Goal: Information Seeking & Learning: Find contact information

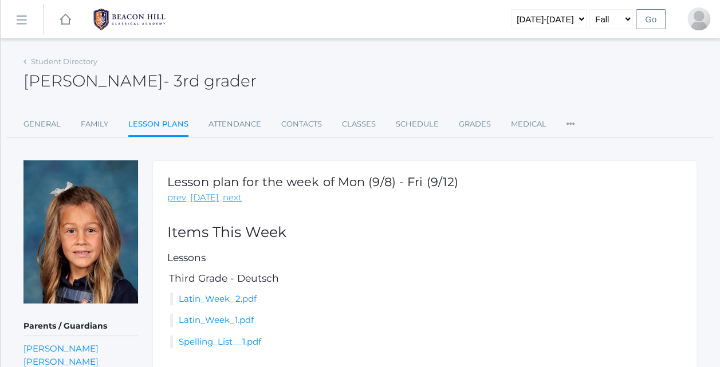
click at [66, 33] on link "icons/ui/navigation/home Created with Sketch." at bounding box center [65, 19] width 11 height 38
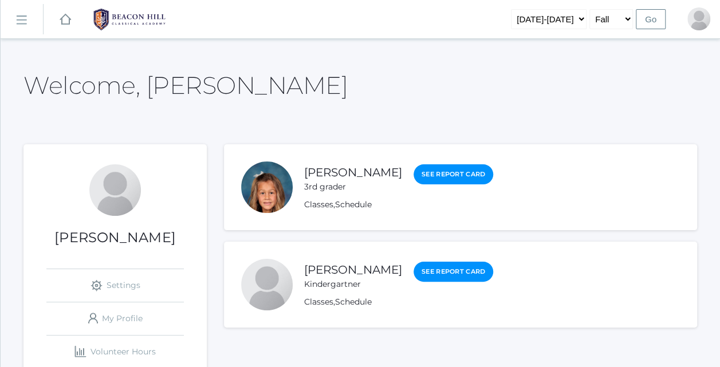
click at [330, 163] on li "[PERSON_NAME] 3rd grader See Report Card Classes , Schedule" at bounding box center [460, 187] width 473 height 86
click at [330, 164] on div "[PERSON_NAME] 3rd grader" at bounding box center [353, 178] width 98 height 29
click at [315, 177] on link "[PERSON_NAME]" at bounding box center [353, 173] width 98 height 14
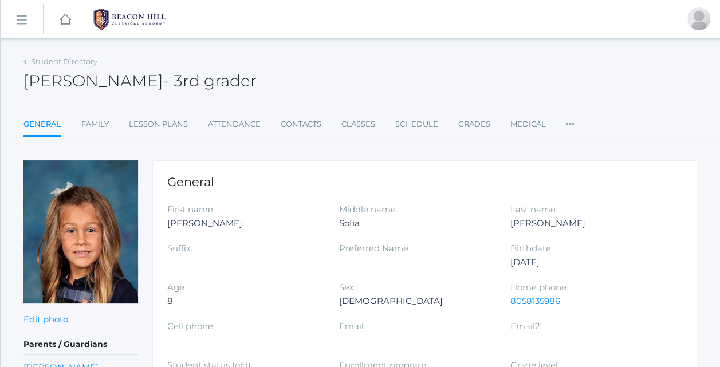
click at [408, 248] on label "Preferred Name:" at bounding box center [374, 248] width 71 height 11
click at [356, 124] on link "Classes" at bounding box center [359, 124] width 34 height 23
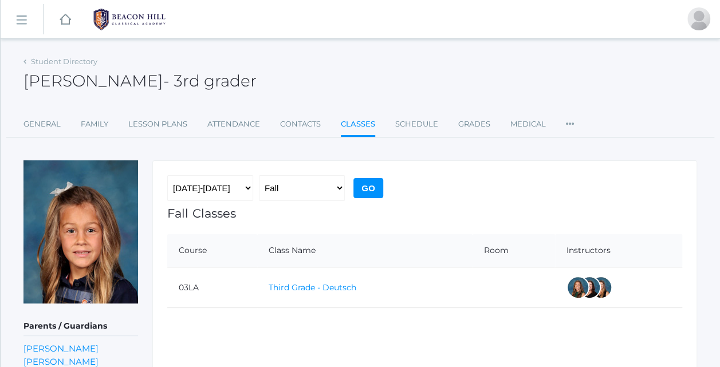
click at [332, 289] on link "Third Grade - Deutsch" at bounding box center [313, 288] width 88 height 10
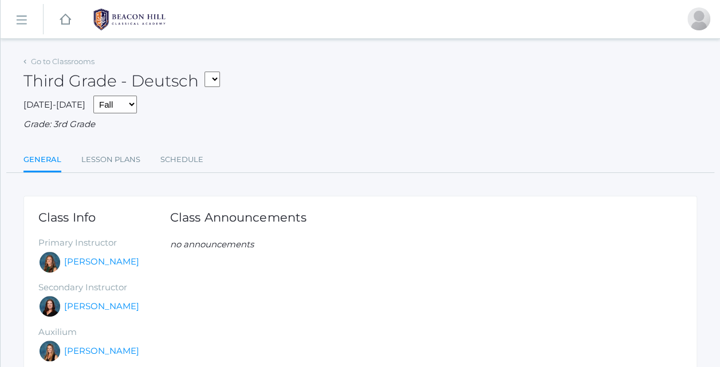
click at [66, 26] on link "icons/ui/navigation/home Created with Sketch." at bounding box center [65, 19] width 11 height 38
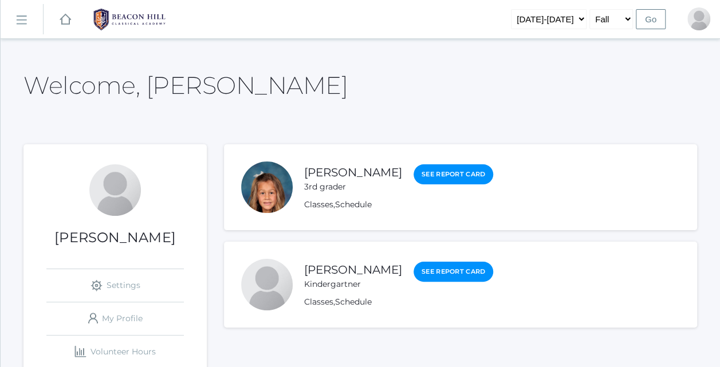
click at [67, 28] on link "icons/ui/navigation/home Created with Sketch." at bounding box center [65, 19] width 11 height 38
click at [68, 19] on rect at bounding box center [65, 20] width 14 height 14
click at [61, 19] on rect at bounding box center [65, 20] width 14 height 14
click at [146, 24] on img at bounding box center [130, 19] width 86 height 29
click at [18, 22] on rect at bounding box center [21, 20] width 18 height 18
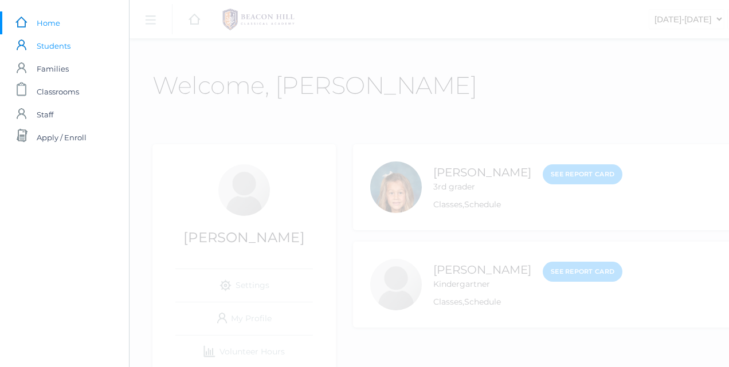
click at [44, 44] on span "Students" at bounding box center [54, 45] width 34 height 23
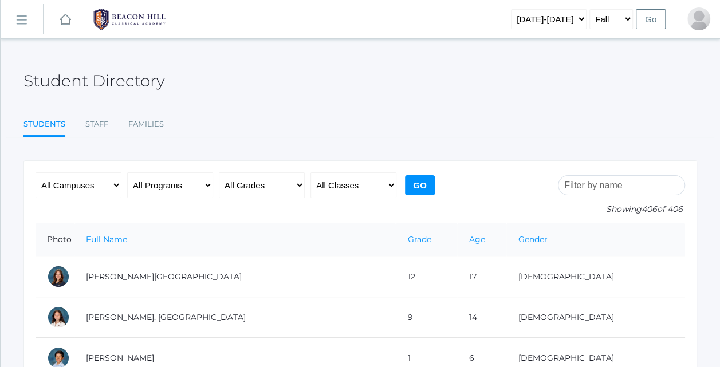
click at [622, 185] on input "search" at bounding box center [621, 185] width 127 height 20
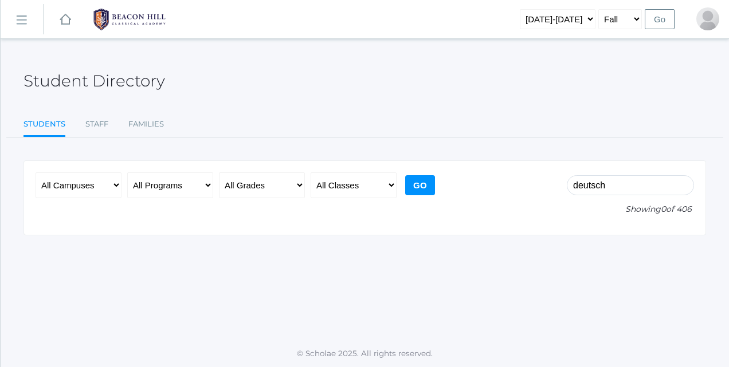
type input "deutsch"
click at [265, 182] on select "All Grades Grammar - Kindergarten - 1st Grade - 2nd Grade - 3rd Grade - 4th Gra…" at bounding box center [262, 186] width 86 height 26
select select "3"
click at [219, 173] on select "All Grades Grammar - Kindergarten - 1st Grade - 2nd Grade - 3rd Grade - 4th Gra…" at bounding box center [262, 186] width 86 height 26
click at [369, 181] on select "All Classes Grammar - *KIND - Kindergarten AM - *KIND - Kindergarten PM - *KNDC…" at bounding box center [354, 186] width 86 height 26
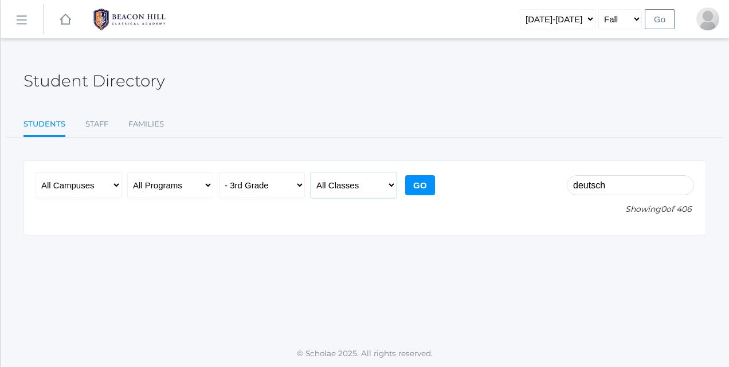
select select "2078"
click at [311, 173] on select "All Classes Grammar - *KIND - Kindergarten AM - *KIND - Kindergarten PM - *KNDC…" at bounding box center [354, 186] width 86 height 26
click at [373, 125] on ul "Students Staff Families" at bounding box center [364, 125] width 683 height 25
click at [381, 188] on select "All Classes Grammar - *KIND - Kindergarten AM - *KIND - Kindergarten PM - *KNDC…" at bounding box center [354, 186] width 86 height 26
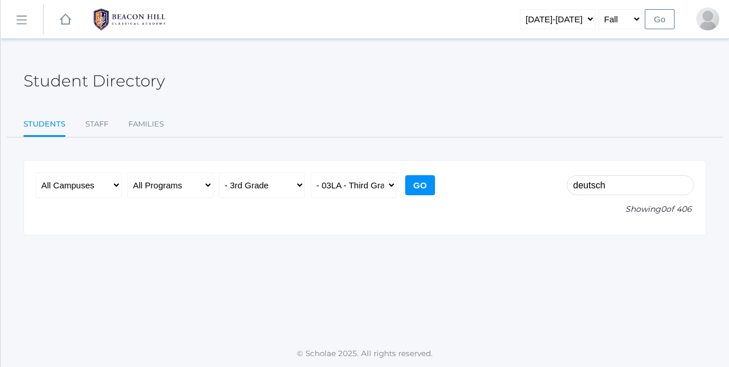
click at [425, 184] on input "Go" at bounding box center [420, 185] width 30 height 20
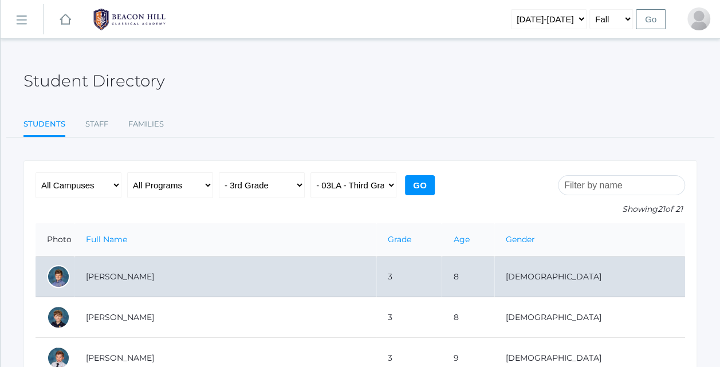
click at [403, 271] on td "3" at bounding box center [409, 277] width 65 height 41
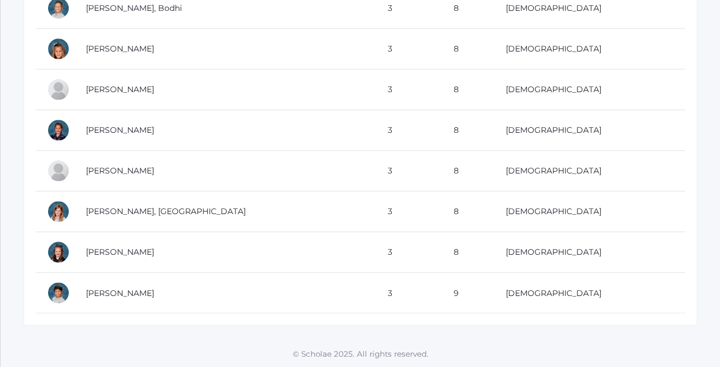
scroll to position [801, 0]
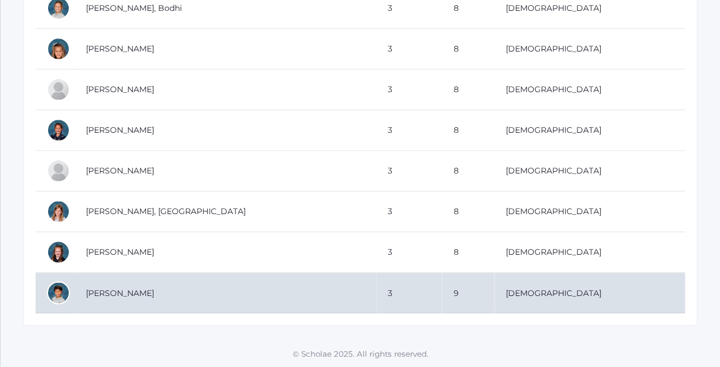
click at [162, 301] on td "[PERSON_NAME]" at bounding box center [226, 293] width 302 height 41
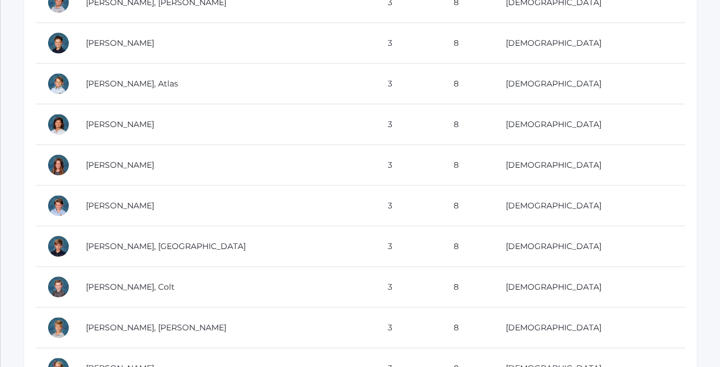
scroll to position [390, 0]
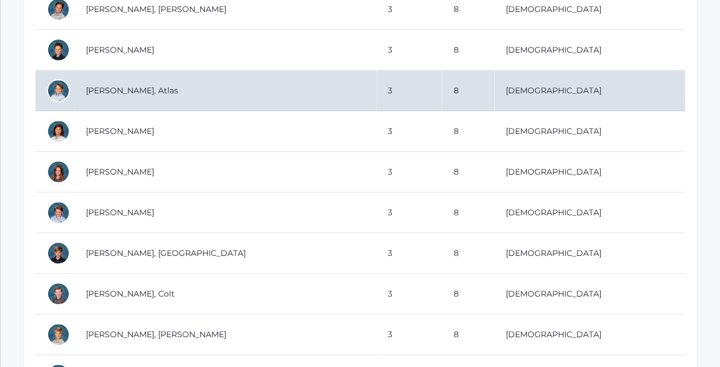
click at [57, 87] on div at bounding box center [58, 90] width 23 height 23
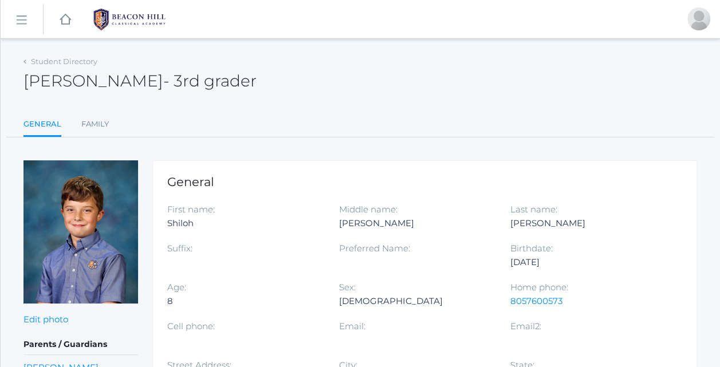
click at [26, 65] on div "Student Directory" at bounding box center [60, 61] width 74 height 11
click at [25, 61] on icon at bounding box center [24, 62] width 3 height 5
click at [284, 332] on div "Cell phone:" at bounding box center [252, 332] width 171 height 25
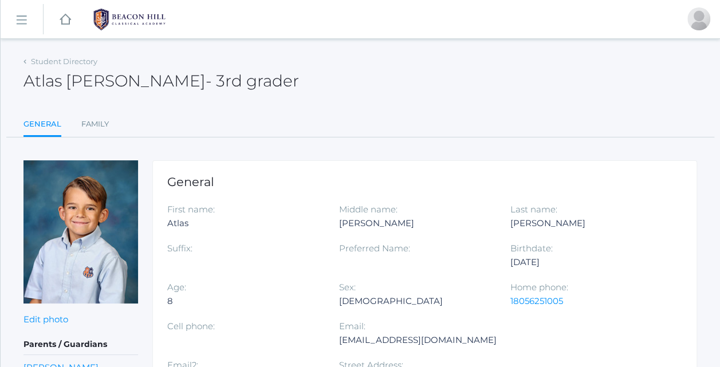
click at [371, 121] on ul "General Family" at bounding box center [360, 125] width 674 height 25
